Goal: Information Seeking & Learning: Find specific page/section

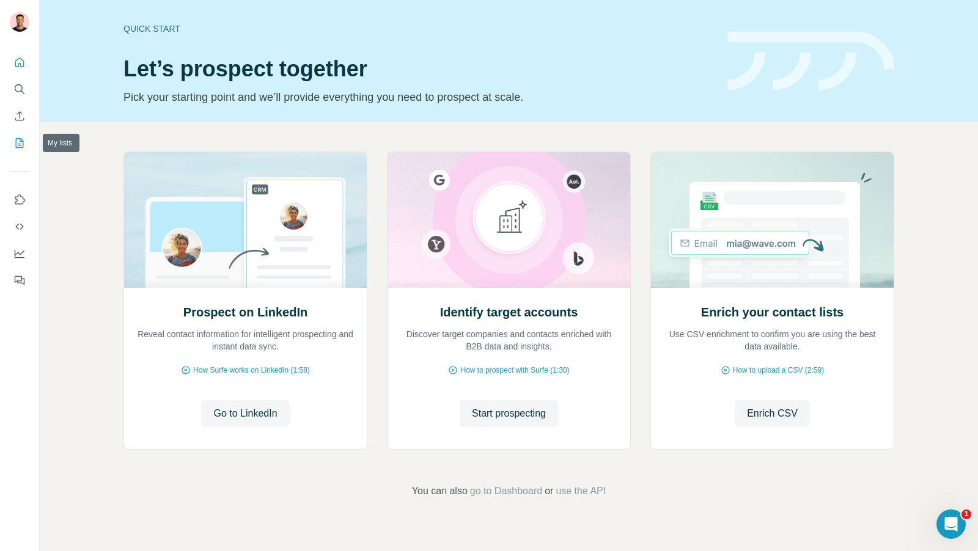
click at [17, 142] on icon "My lists" at bounding box center [19, 143] width 12 height 12
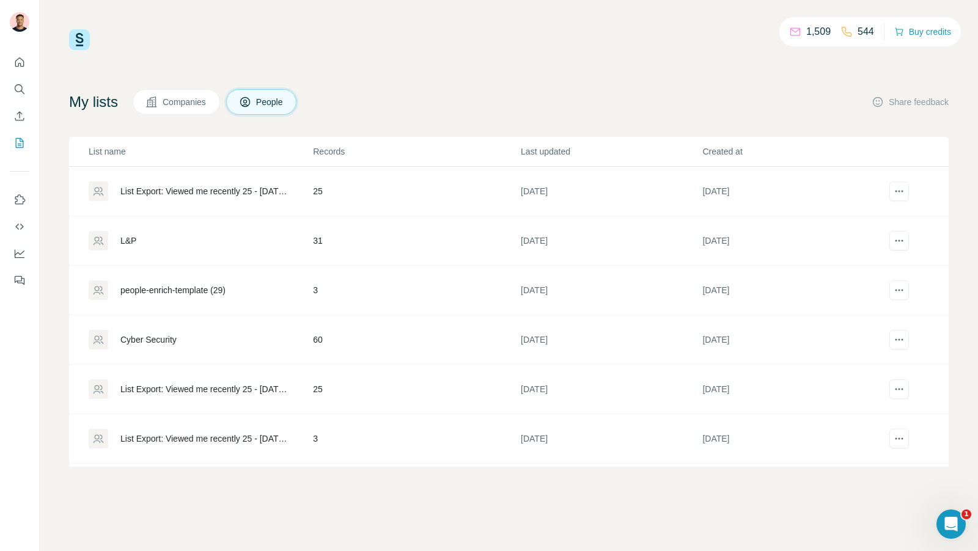
click at [202, 96] on span "Companies" at bounding box center [185, 102] width 45 height 12
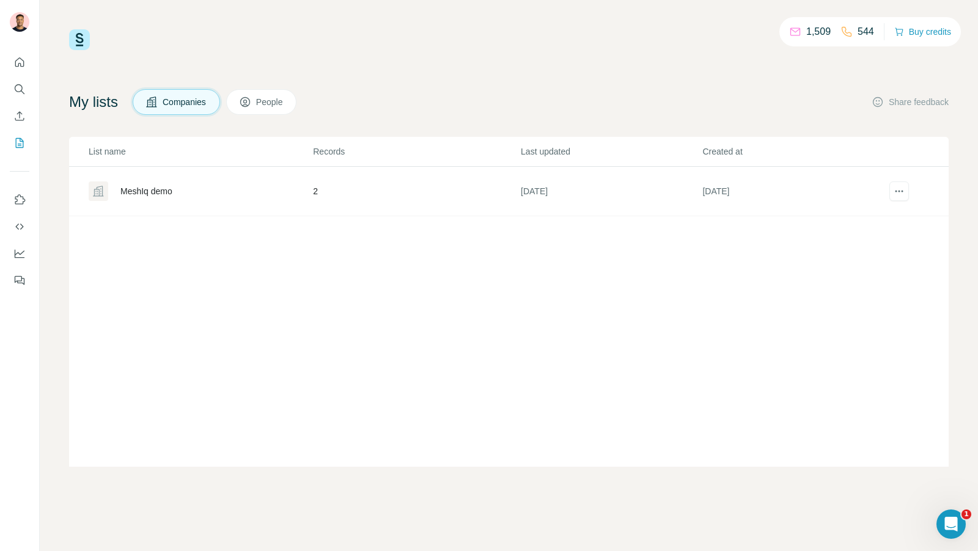
click at [240, 85] on div "1,509 544 Buy credits My lists Companies People Share feedback List name Record…" at bounding box center [508, 248] width 879 height 438
click at [261, 104] on button "People" at bounding box center [261, 102] width 71 height 26
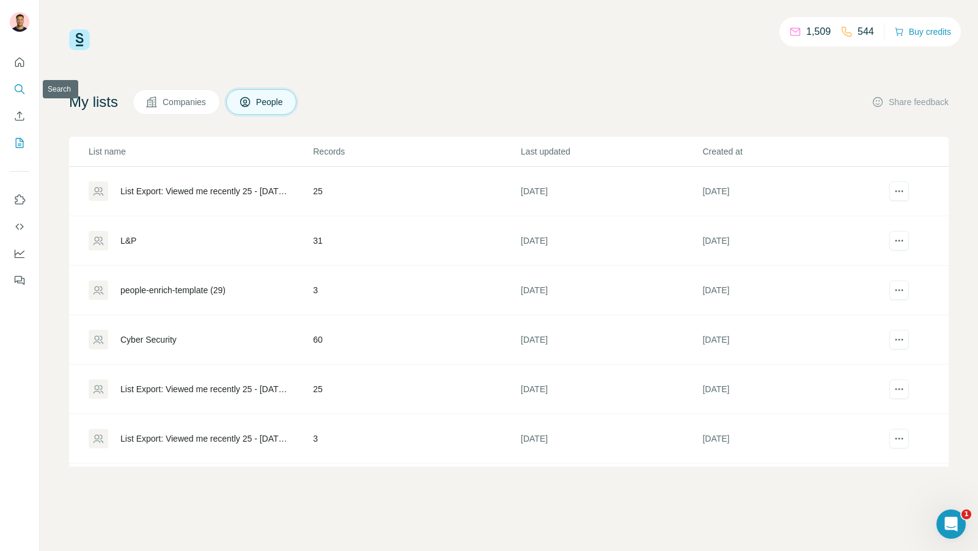
click at [19, 86] on icon "Search" at bounding box center [19, 89] width 12 height 12
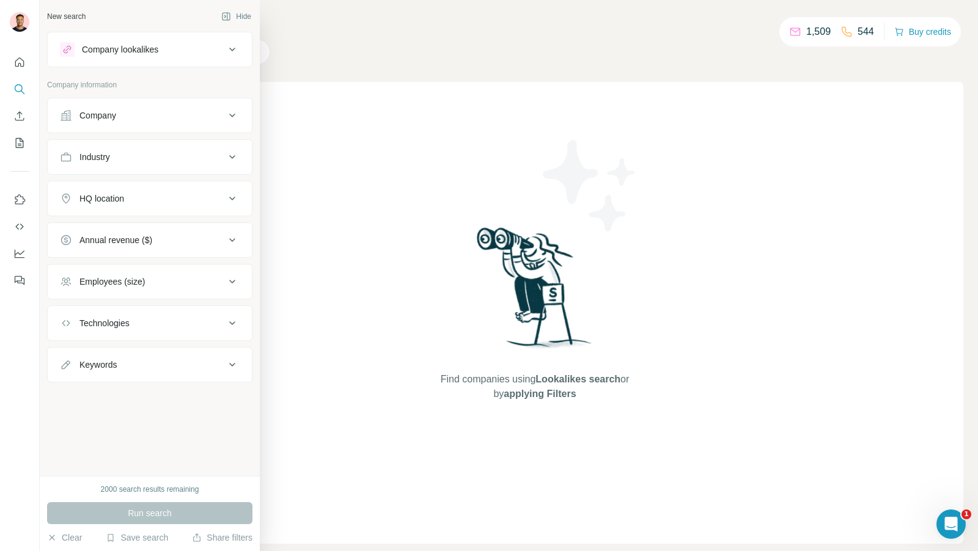
click at [185, 52] on div "Company lookalikes" at bounding box center [142, 49] width 165 height 15
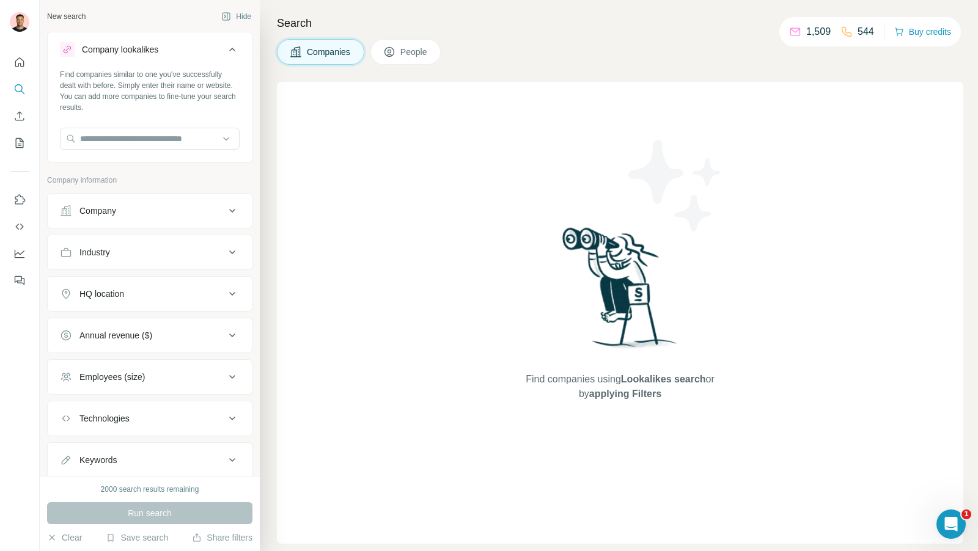
click at [406, 51] on span "People" at bounding box center [414, 52] width 28 height 12
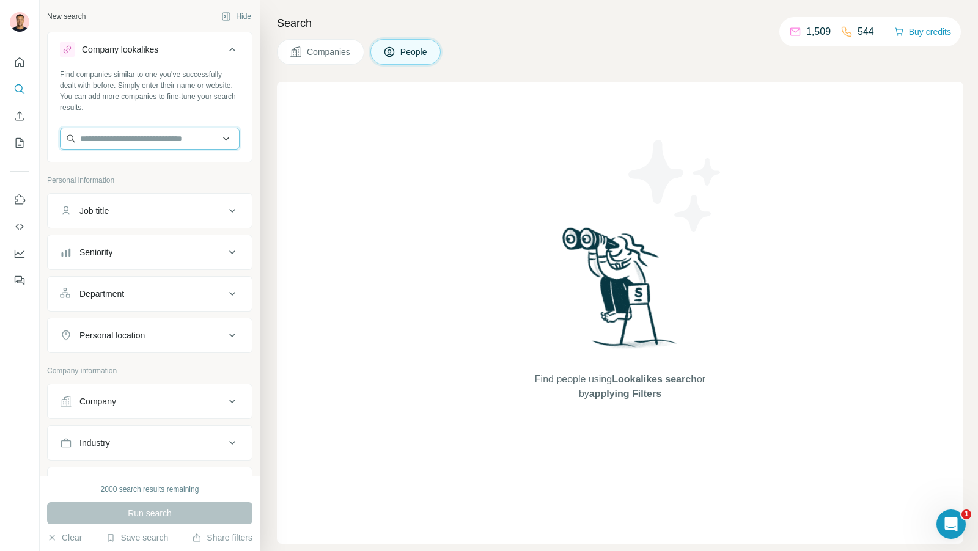
click at [141, 141] on input "text" at bounding box center [150, 139] width 180 height 22
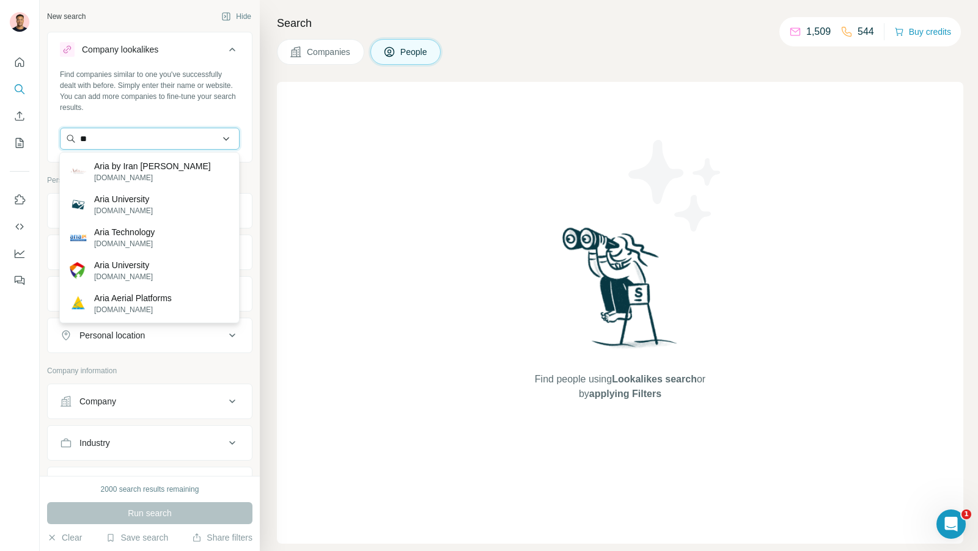
type input "*"
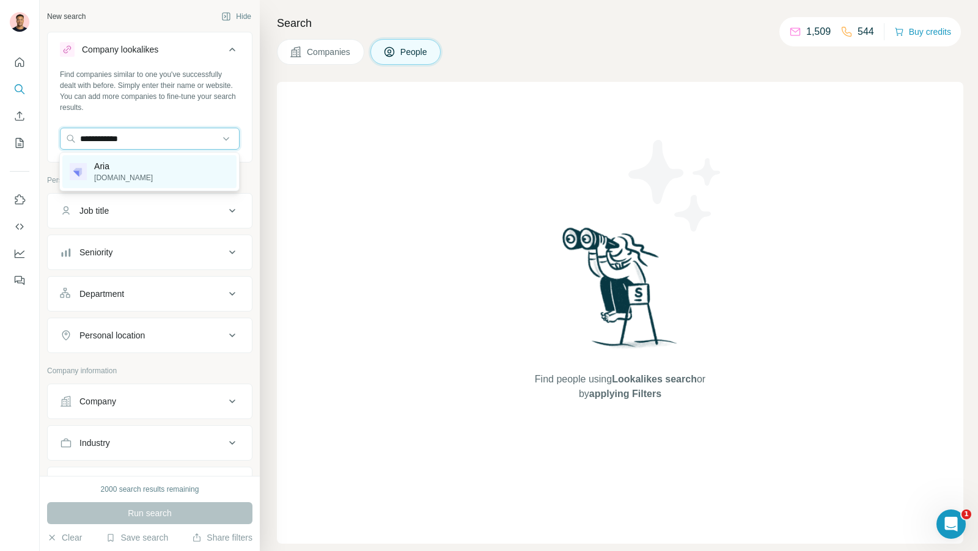
type input "**********"
click at [92, 170] on div "[PERSON_NAME] [DOMAIN_NAME]" at bounding box center [111, 171] width 83 height 23
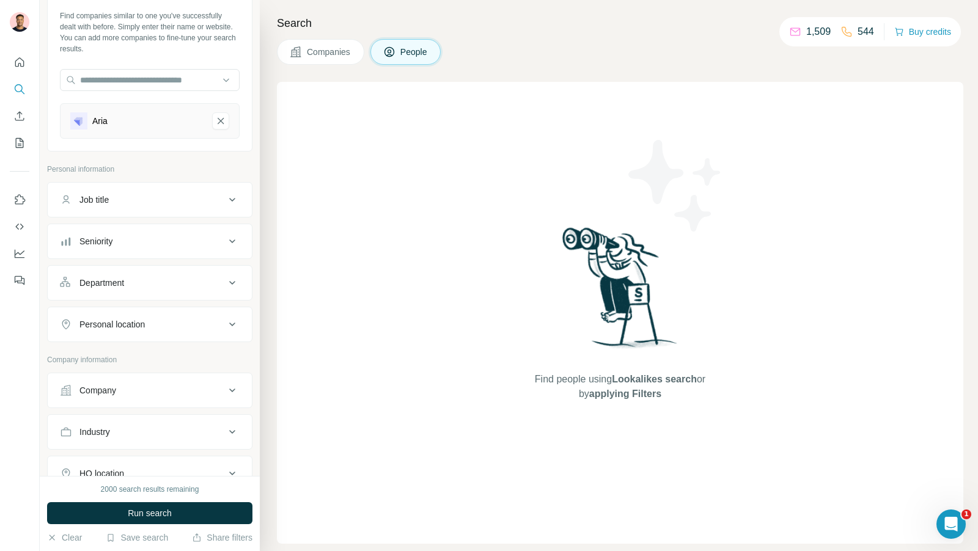
scroll to position [64, 0]
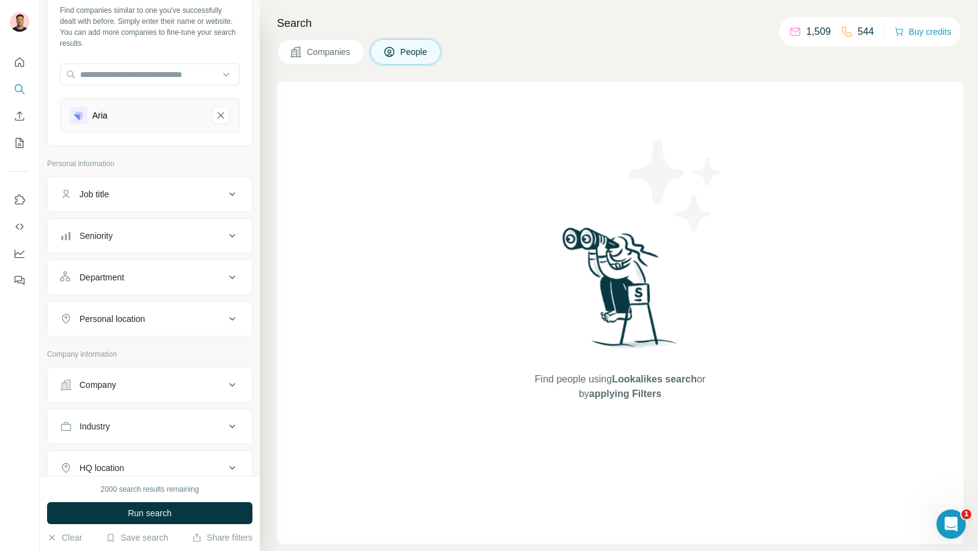
click at [158, 304] on button "Personal location" at bounding box center [150, 318] width 204 height 29
click at [123, 348] on input "text" at bounding box center [150, 350] width 180 height 22
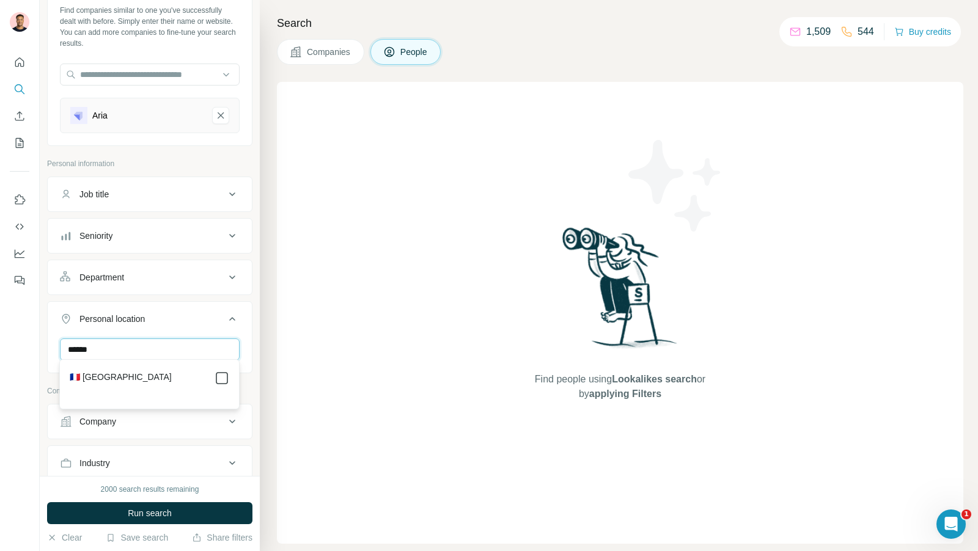
type input "******"
click at [169, 513] on span "Run search" at bounding box center [150, 513] width 44 height 12
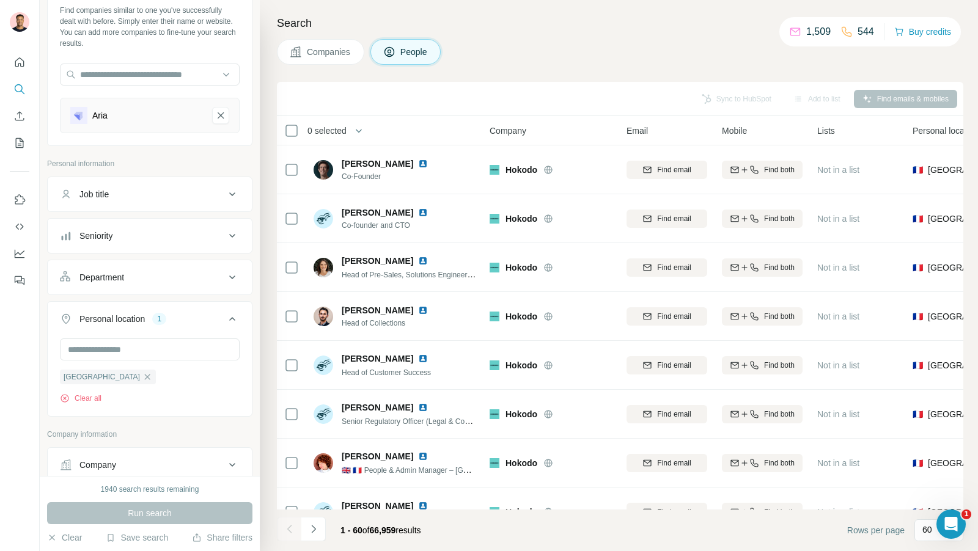
click at [329, 50] on span "Companies" at bounding box center [329, 52] width 45 height 12
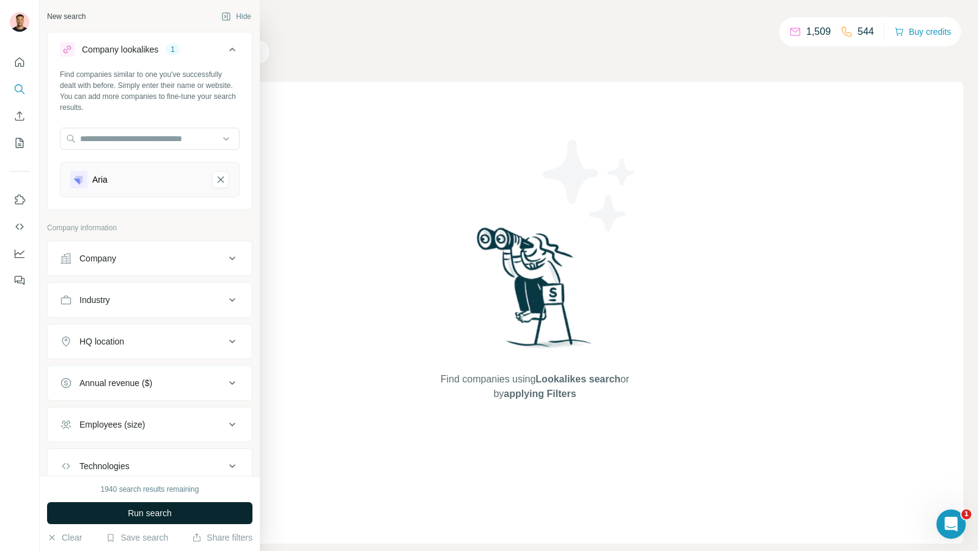
click at [153, 508] on span "Run search" at bounding box center [150, 513] width 44 height 12
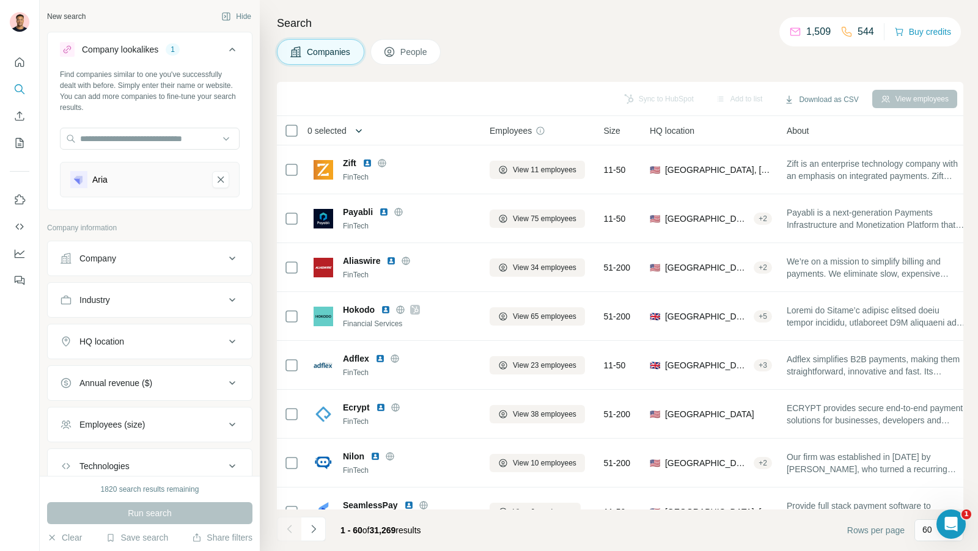
click at [365, 131] on icon "button" at bounding box center [359, 131] width 12 height 12
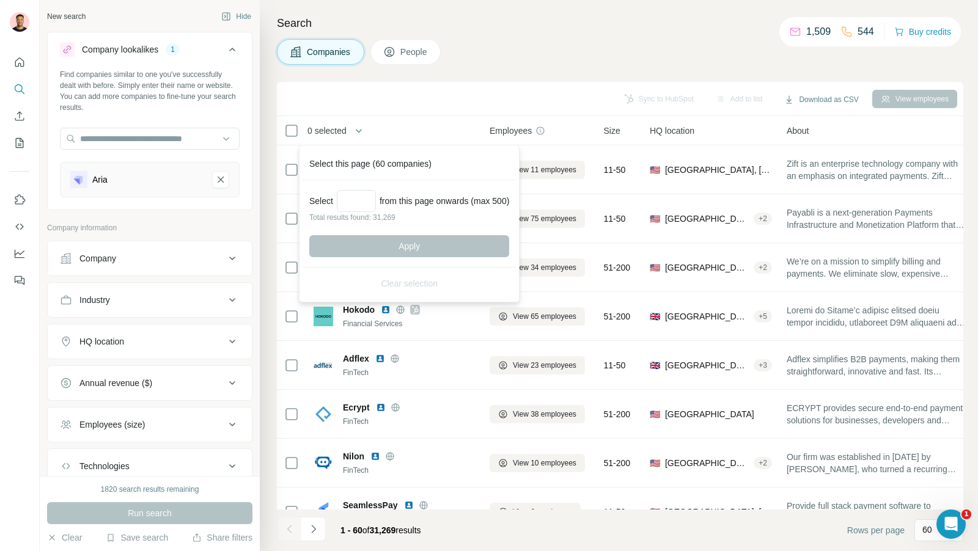
click at [406, 60] on button "People" at bounding box center [405, 52] width 71 height 26
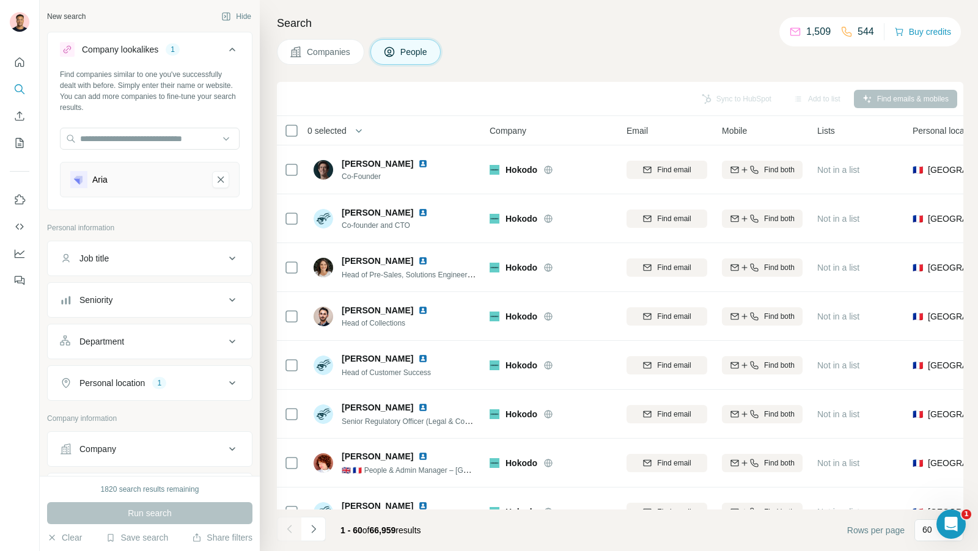
click at [416, 46] on span "People" at bounding box center [414, 52] width 28 height 12
click at [165, 258] on div "Job title" at bounding box center [142, 258] width 165 height 12
click at [137, 361] on div "Department" at bounding box center [149, 378] width 205 height 35
click at [136, 372] on div "Department" at bounding box center [142, 378] width 165 height 12
click at [130, 407] on input at bounding box center [143, 408] width 151 height 13
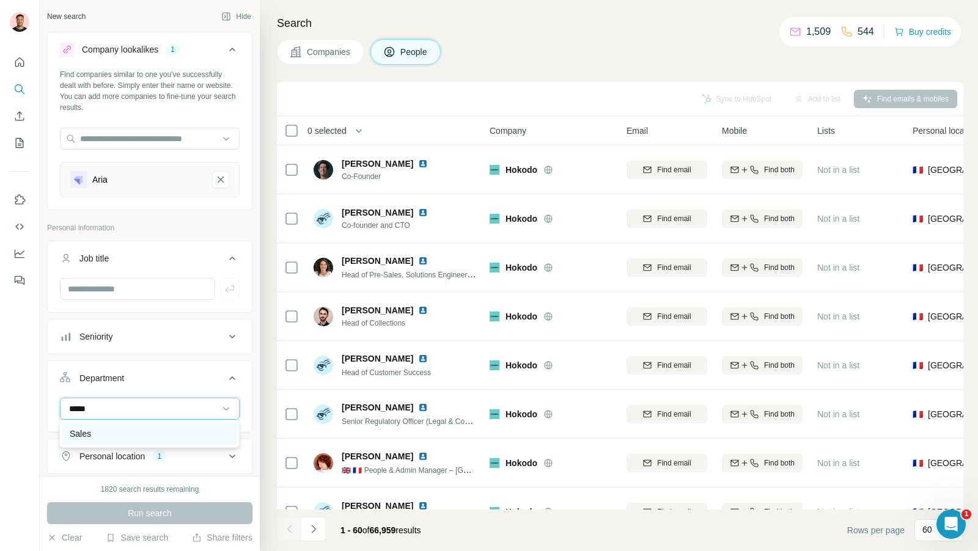
type input "*****"
click at [156, 442] on div "Sales" at bounding box center [149, 434] width 174 height 22
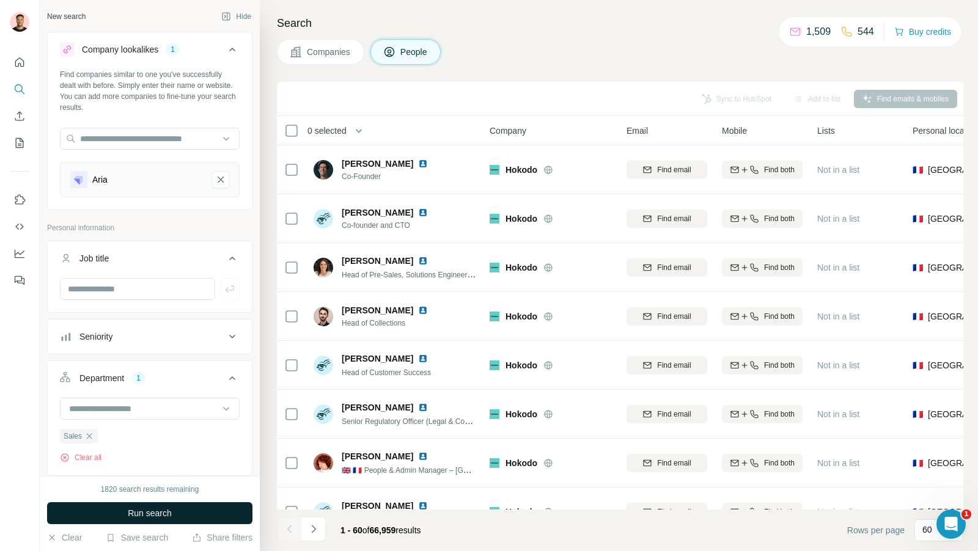
click at [145, 507] on button "Run search" at bounding box center [149, 513] width 205 height 22
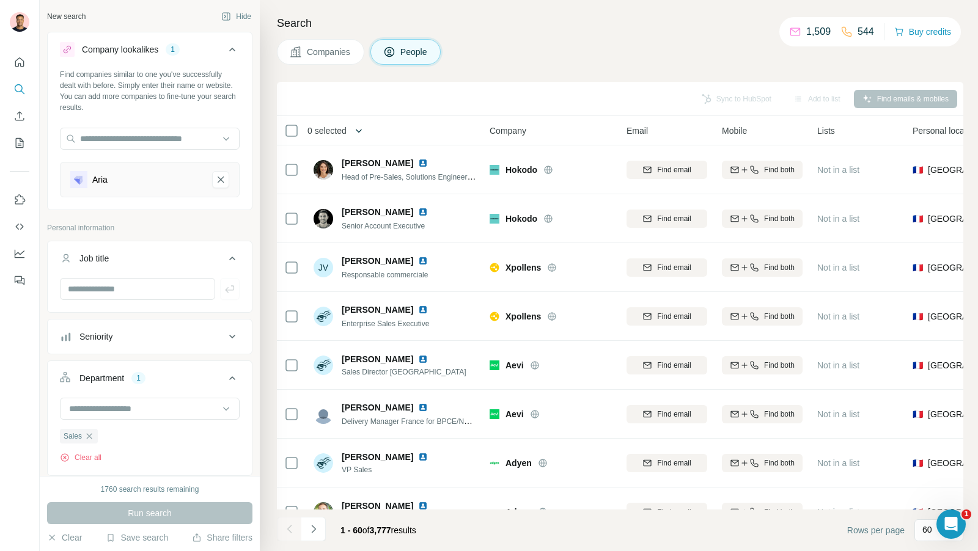
click at [361, 132] on icon "button" at bounding box center [359, 131] width 12 height 12
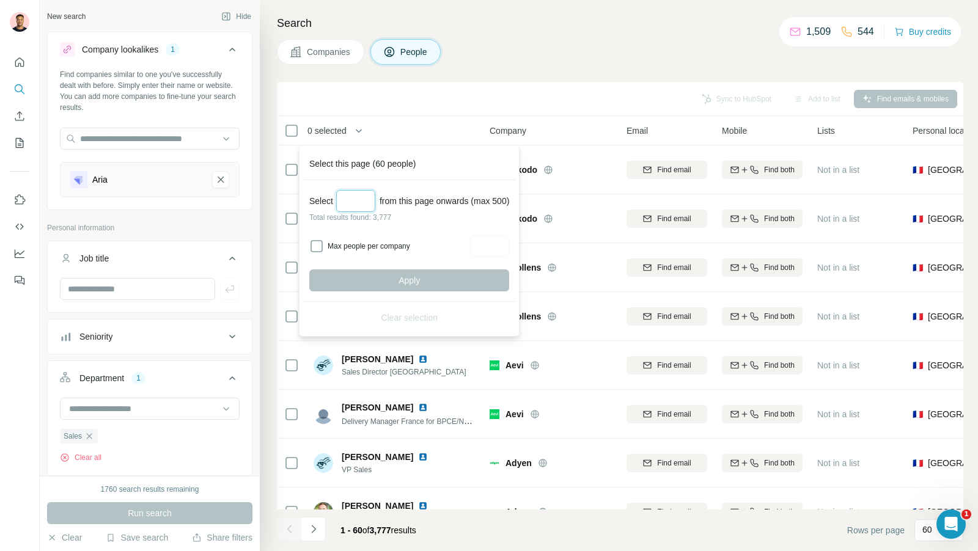
click at [362, 203] on input "Select a number (up to 500)" at bounding box center [355, 201] width 39 height 22
type input "***"
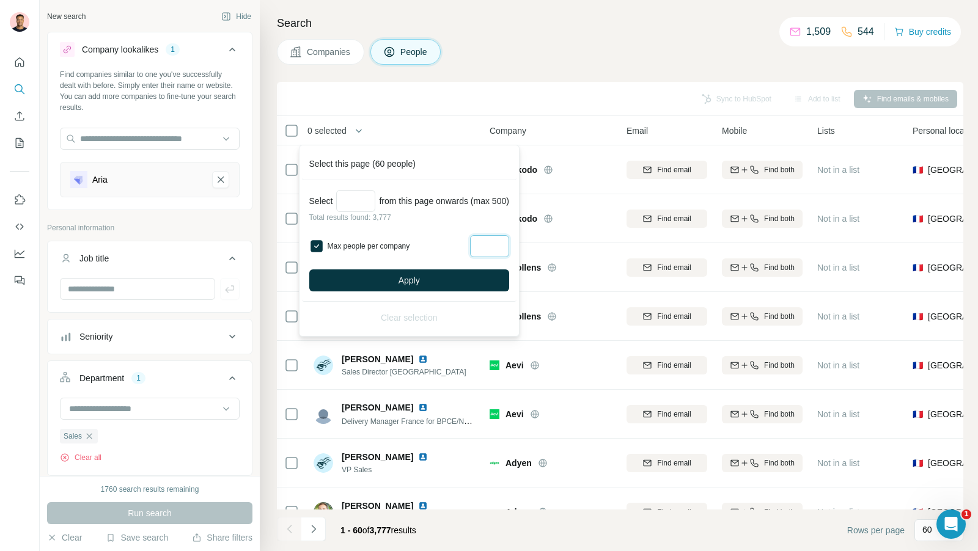
click at [508, 243] on input "Max people per company" at bounding box center [489, 246] width 39 height 22
type input "*"
click at [420, 277] on span "Apply" at bounding box center [408, 280] width 21 height 12
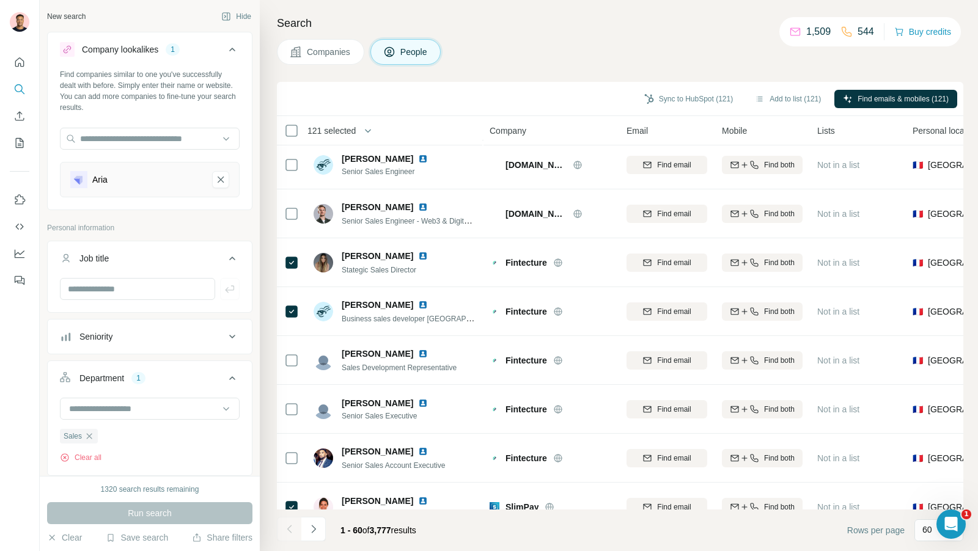
scroll to position [1777, 0]
